Goal: Find specific page/section: Find specific page/section

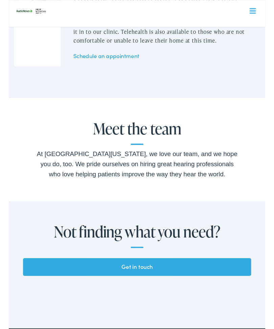
scroll to position [1155, 0]
click at [141, 154] on div "Meet the team At Hear Michigan, we love our team, and we hope you do, too. We p…" at bounding box center [137, 159] width 216 height 63
click at [135, 148] on h2 "Meet the team" at bounding box center [137, 141] width 216 height 26
click at [148, 138] on h2 "Meet the team" at bounding box center [137, 141] width 216 height 26
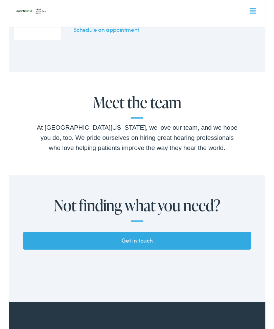
scroll to position [1182, 0]
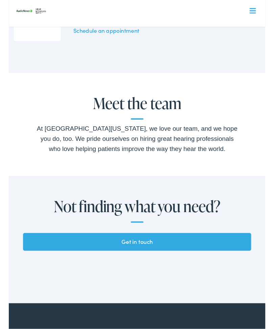
click at [143, 125] on div "Meet the team At Hear Michigan, we love our team, and we hope you do, too. We p…" at bounding box center [137, 133] width 216 height 63
click at [152, 111] on h2 "Meet the team" at bounding box center [137, 115] width 216 height 26
click at [181, 152] on div "At [GEOGRAPHIC_DATA][US_STATE], we love our team, and we hope you do, too. We p…" at bounding box center [137, 148] width 216 height 32
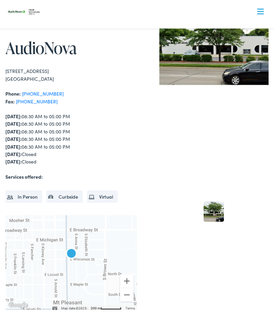
scroll to position [0, 0]
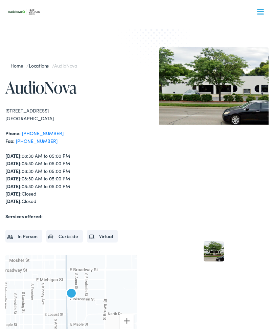
click at [244, 87] on img at bounding box center [213, 85] width 109 height 77
click at [261, 12] on div at bounding box center [260, 12] width 7 height 7
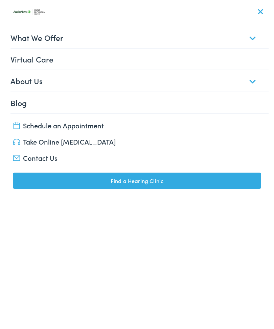
click at [252, 84] on link "About Us" at bounding box center [139, 80] width 258 height 21
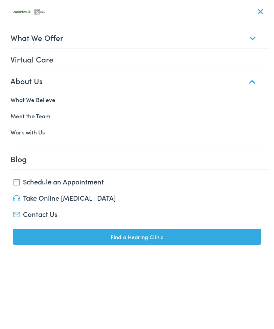
click at [36, 117] on link "Meet the Team" at bounding box center [136, 116] width 263 height 16
